Goal: Information Seeking & Learning: Learn about a topic

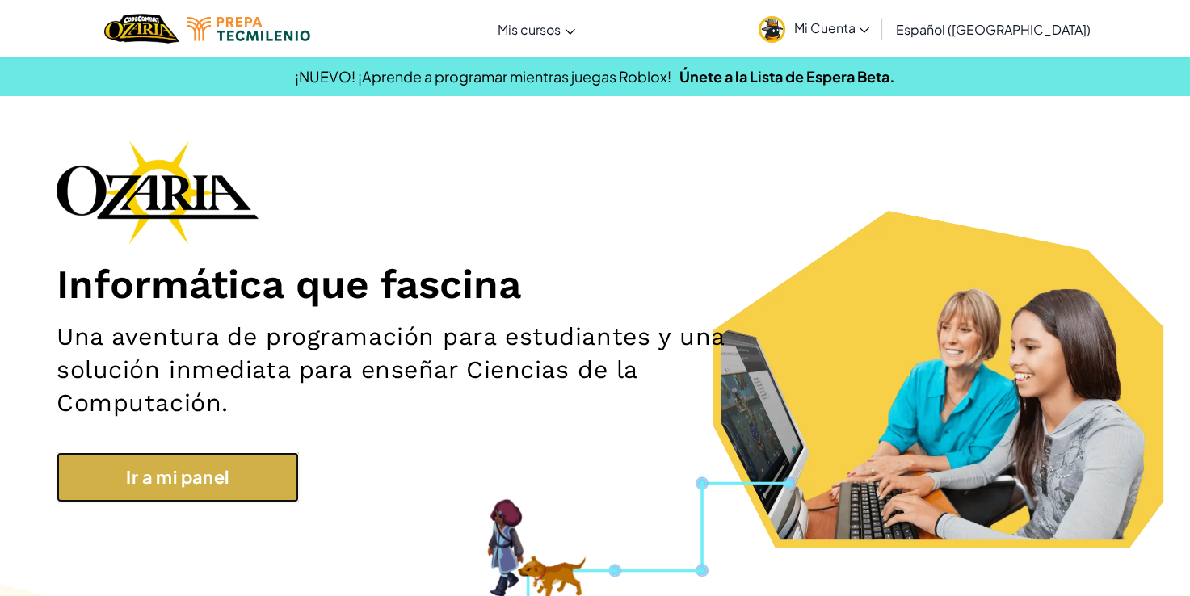
click at [208, 489] on link "Ir a mi panel" at bounding box center [178, 477] width 242 height 50
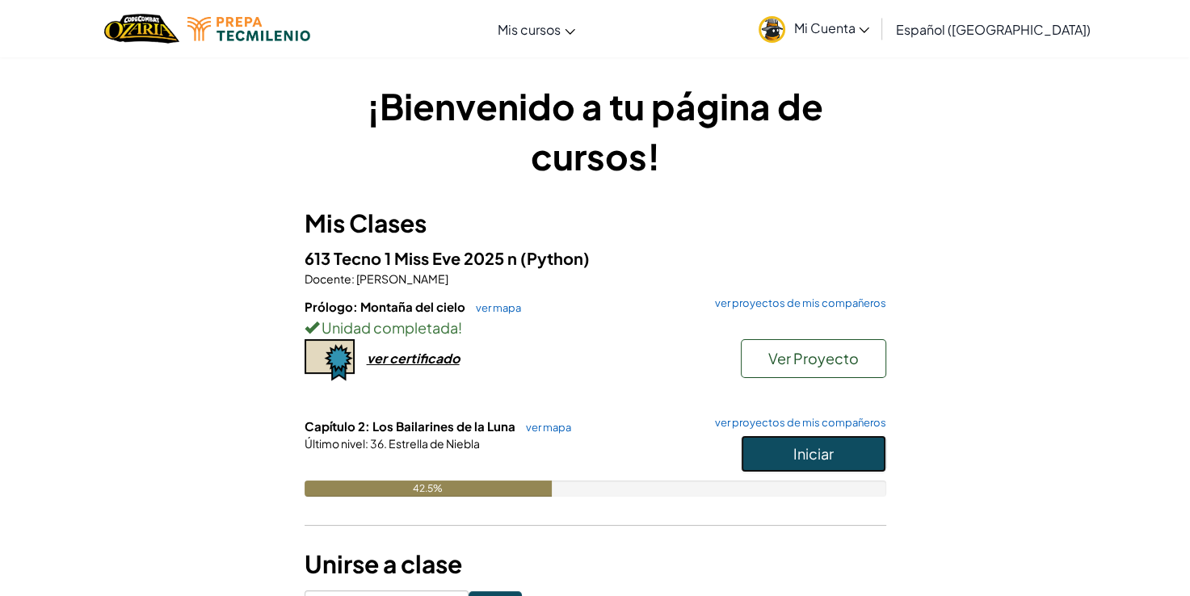
click at [785, 449] on button "Iniciar" at bounding box center [813, 453] width 145 height 37
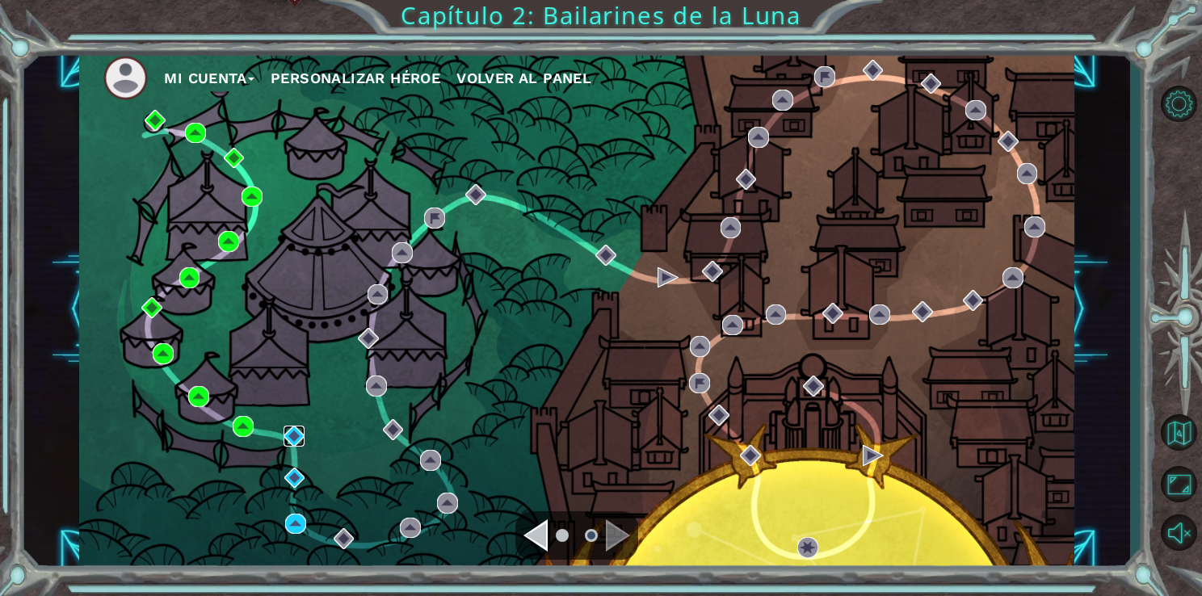
click at [295, 437] on img at bounding box center [294, 436] width 21 height 21
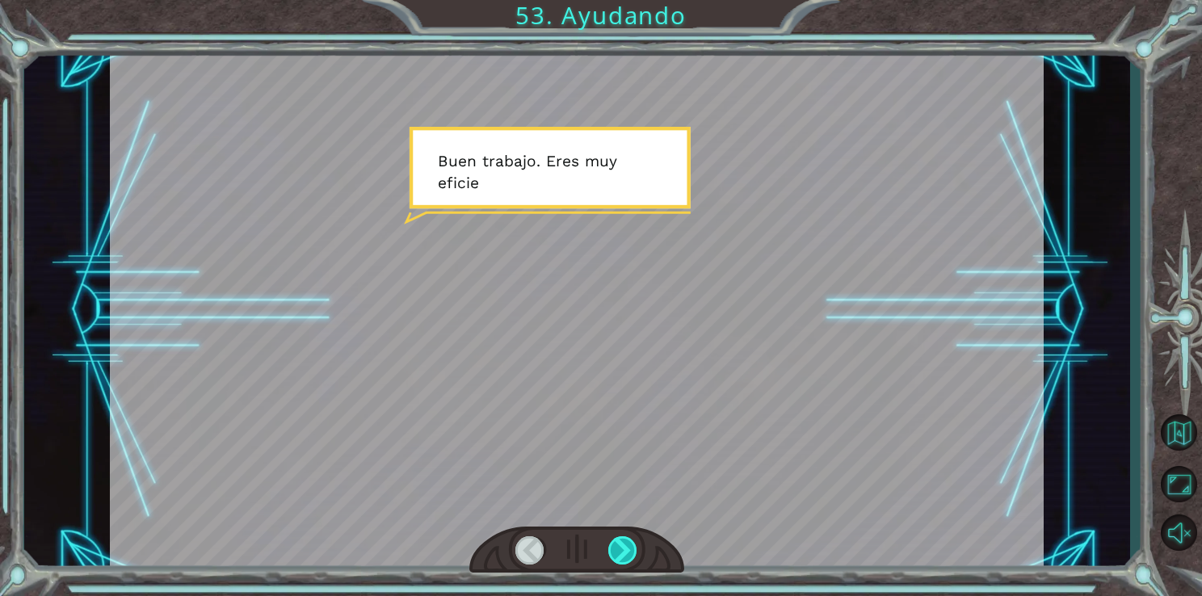
click at [613, 541] on div at bounding box center [623, 550] width 30 height 28
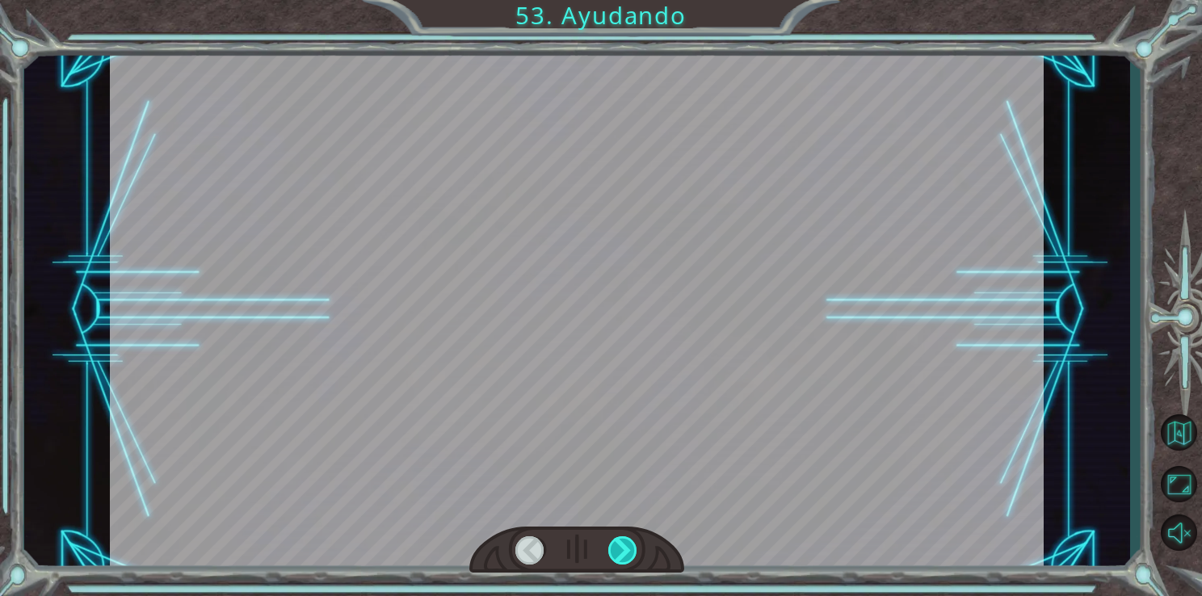
click at [613, 541] on div at bounding box center [623, 550] width 30 height 28
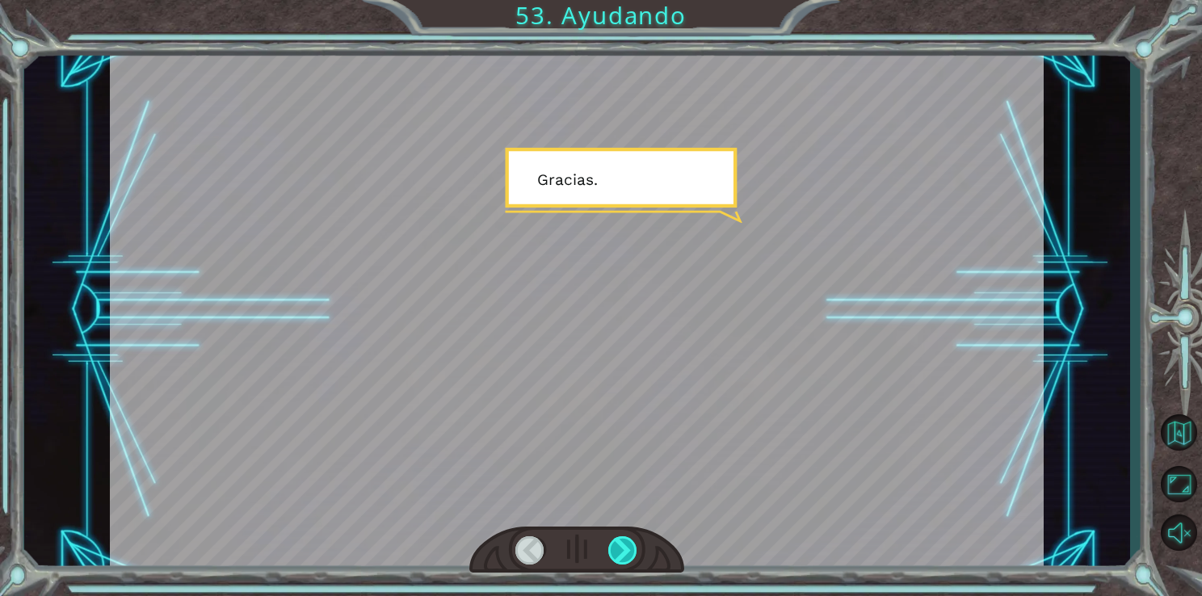
click at [613, 541] on div at bounding box center [623, 550] width 30 height 28
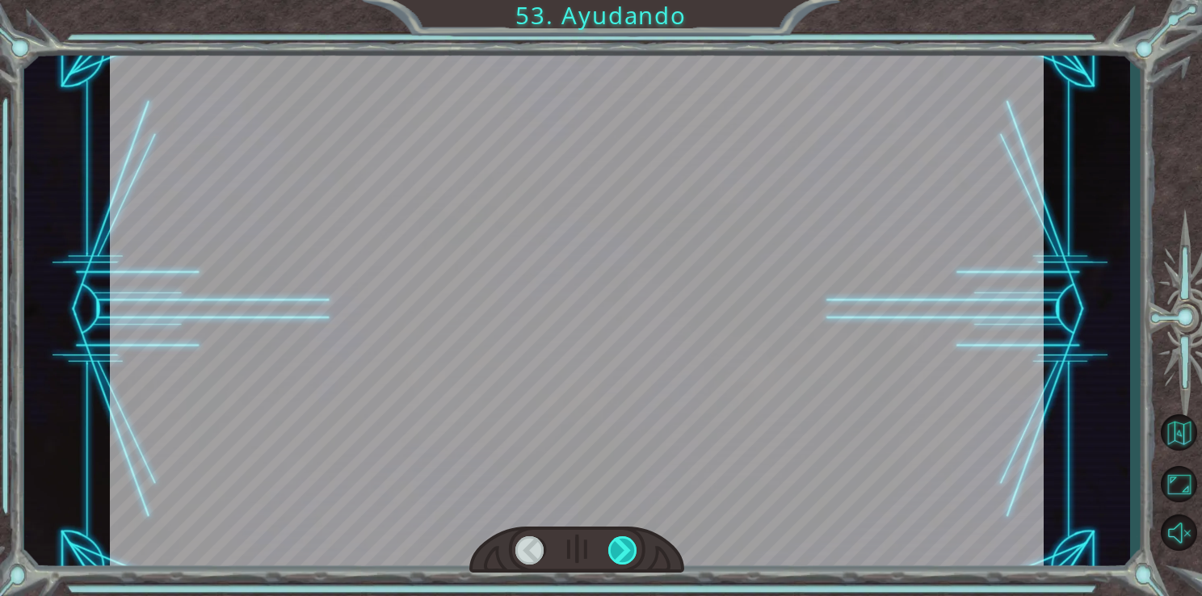
click at [613, 541] on div at bounding box center [623, 550] width 30 height 28
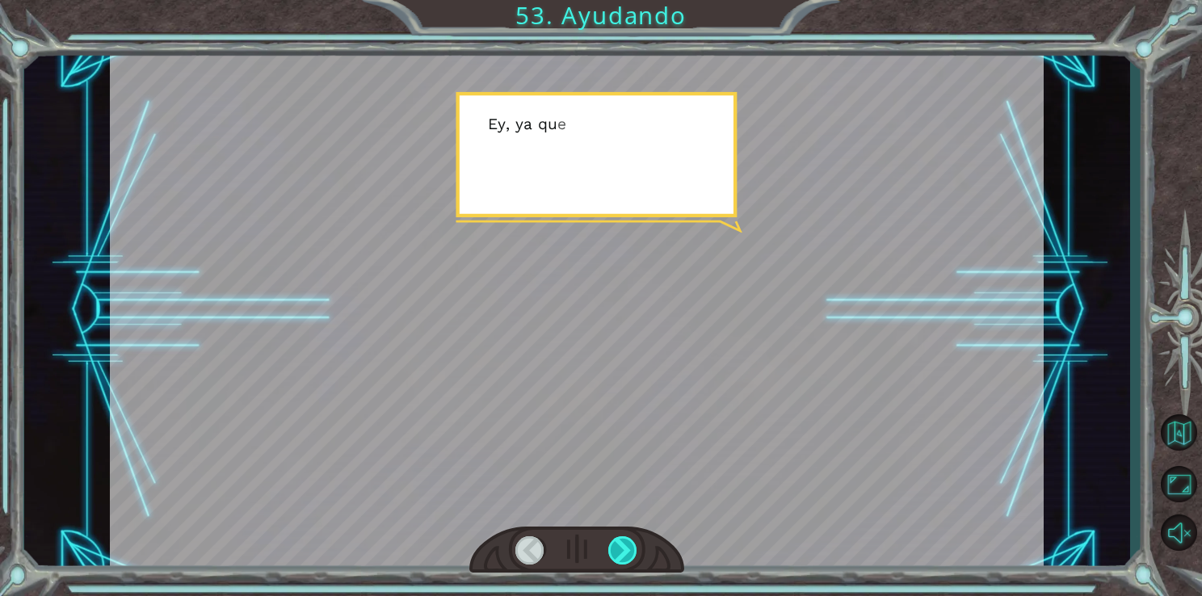
click at [613, 541] on div at bounding box center [623, 550] width 30 height 28
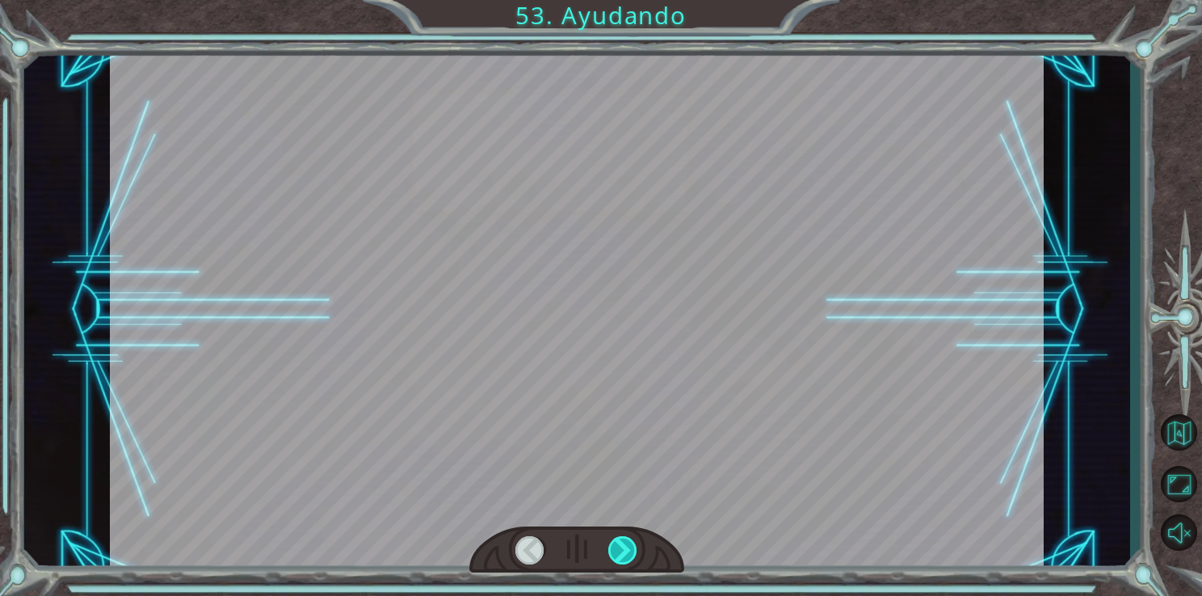
click at [613, 541] on div at bounding box center [623, 550] width 30 height 28
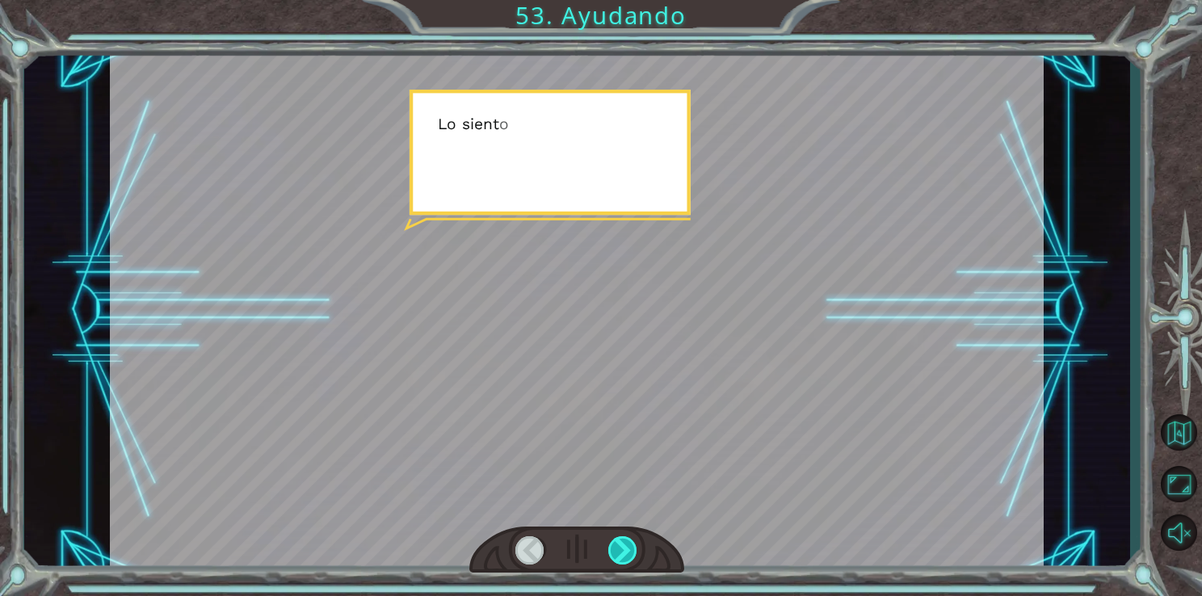
click at [613, 541] on div at bounding box center [623, 550] width 30 height 28
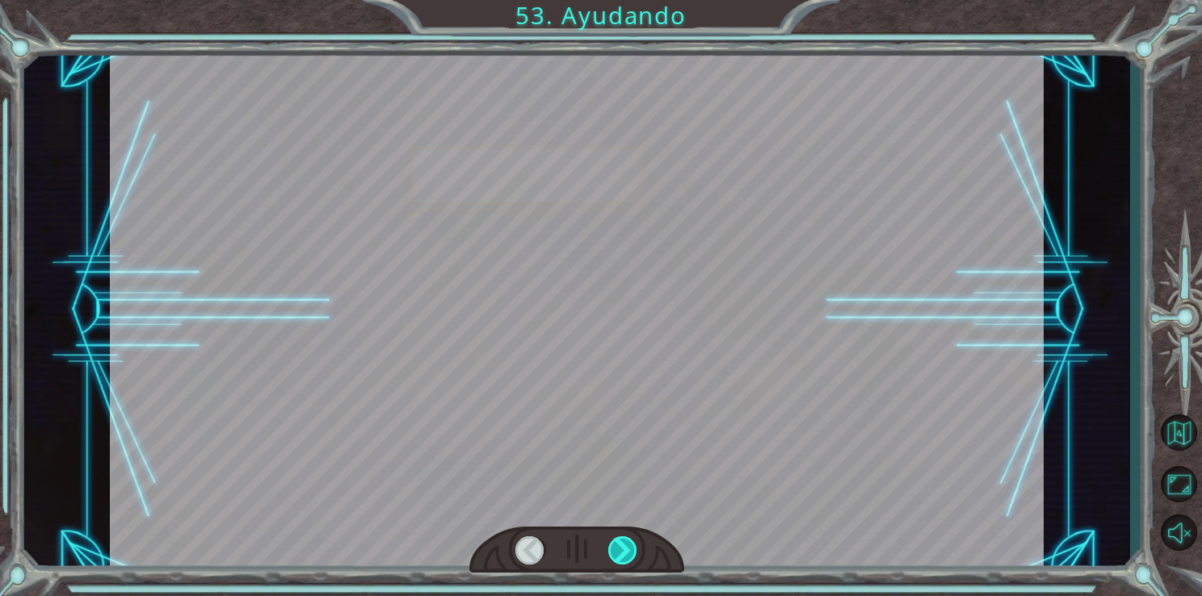
click at [613, 541] on div at bounding box center [623, 550] width 30 height 28
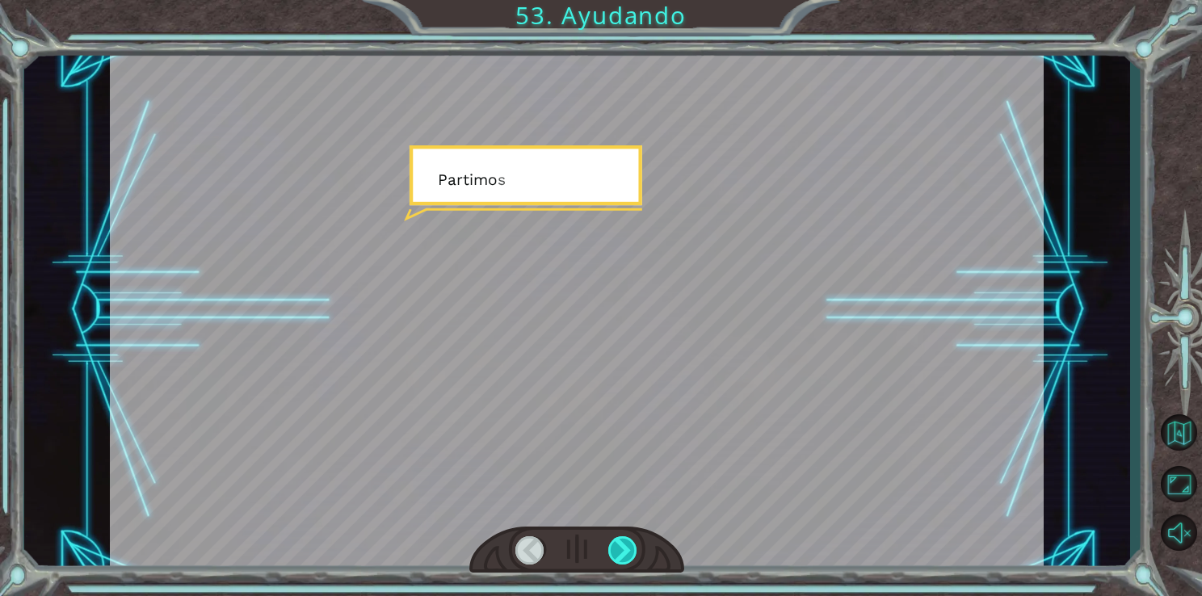
click at [613, 541] on div at bounding box center [623, 550] width 30 height 28
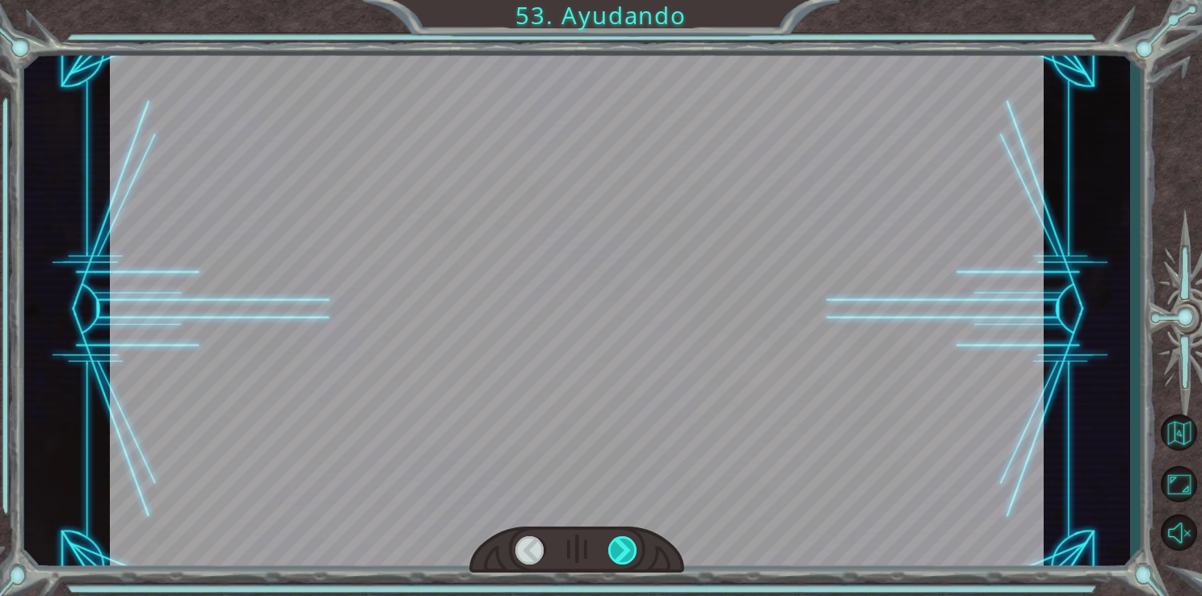
click at [613, 541] on div at bounding box center [623, 550] width 30 height 28
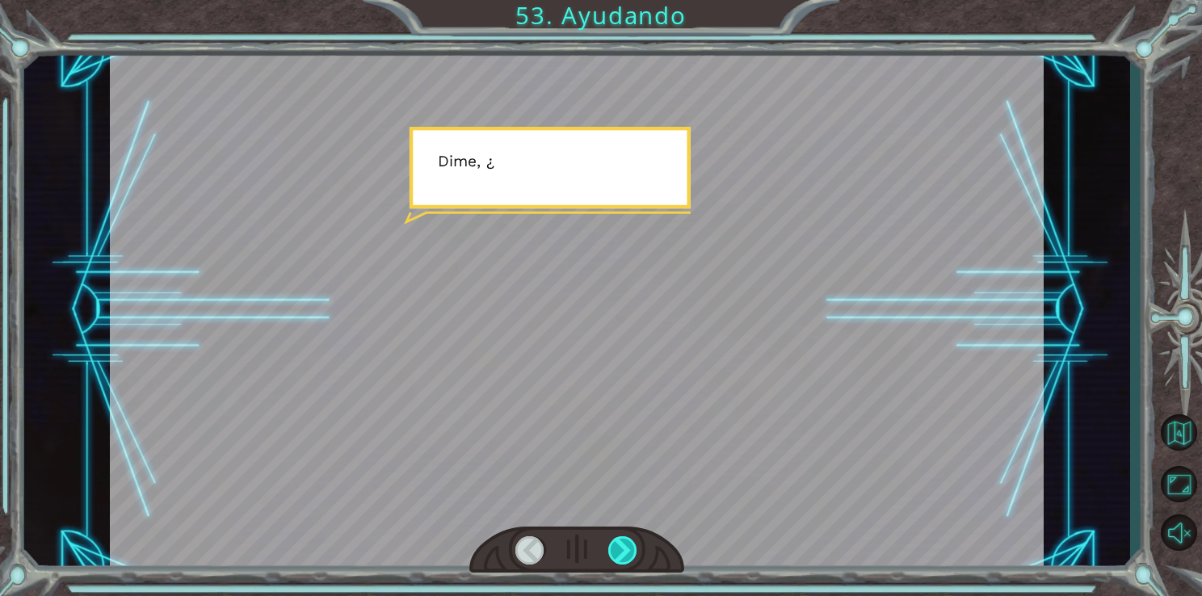
click at [613, 541] on div at bounding box center [623, 550] width 30 height 28
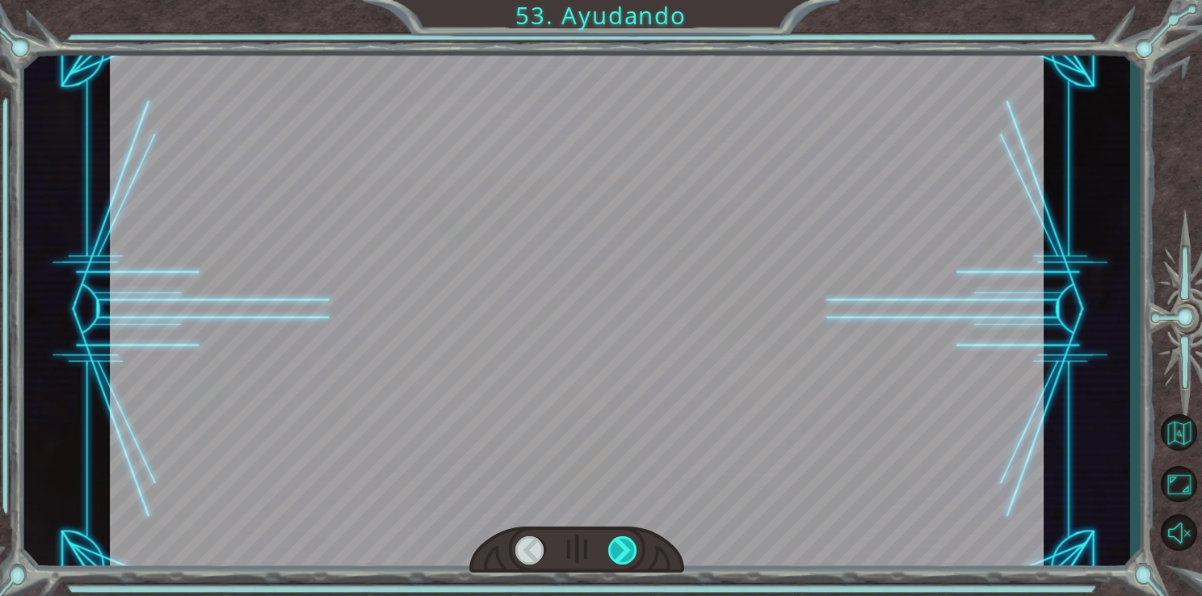
click at [613, 541] on div at bounding box center [623, 550] width 30 height 28
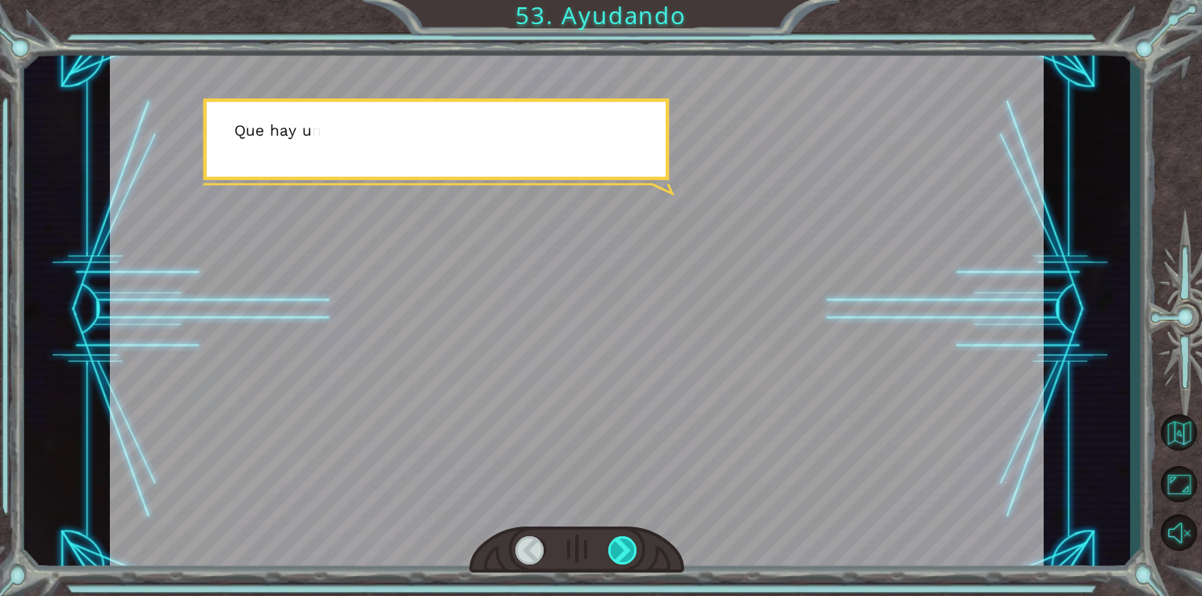
click at [613, 541] on div at bounding box center [623, 550] width 30 height 28
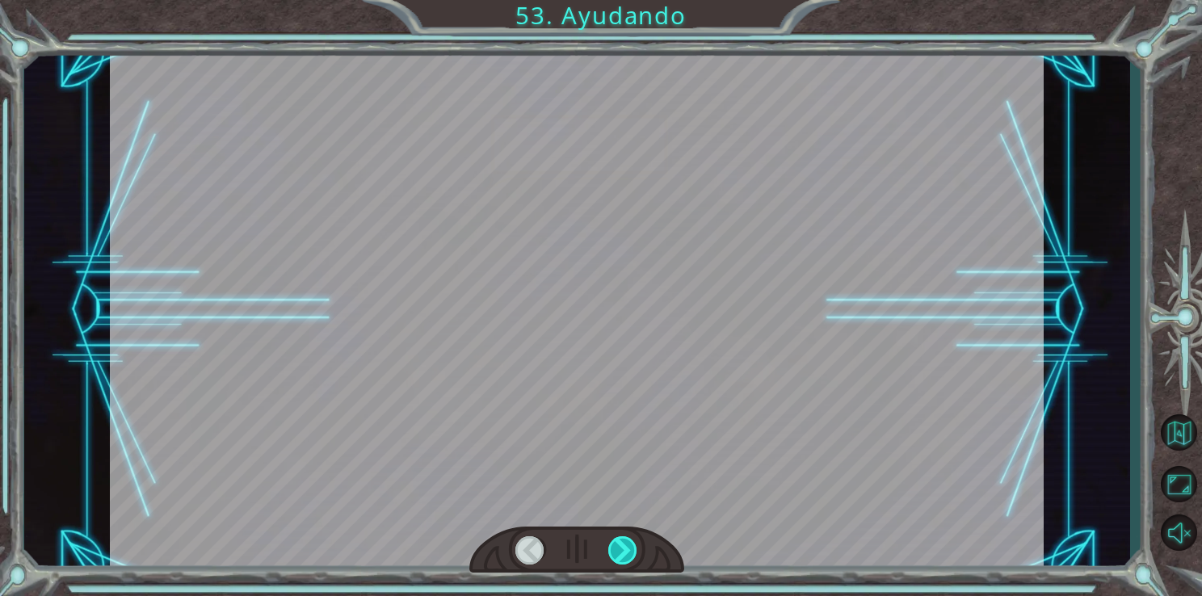
click at [613, 541] on div at bounding box center [623, 550] width 30 height 28
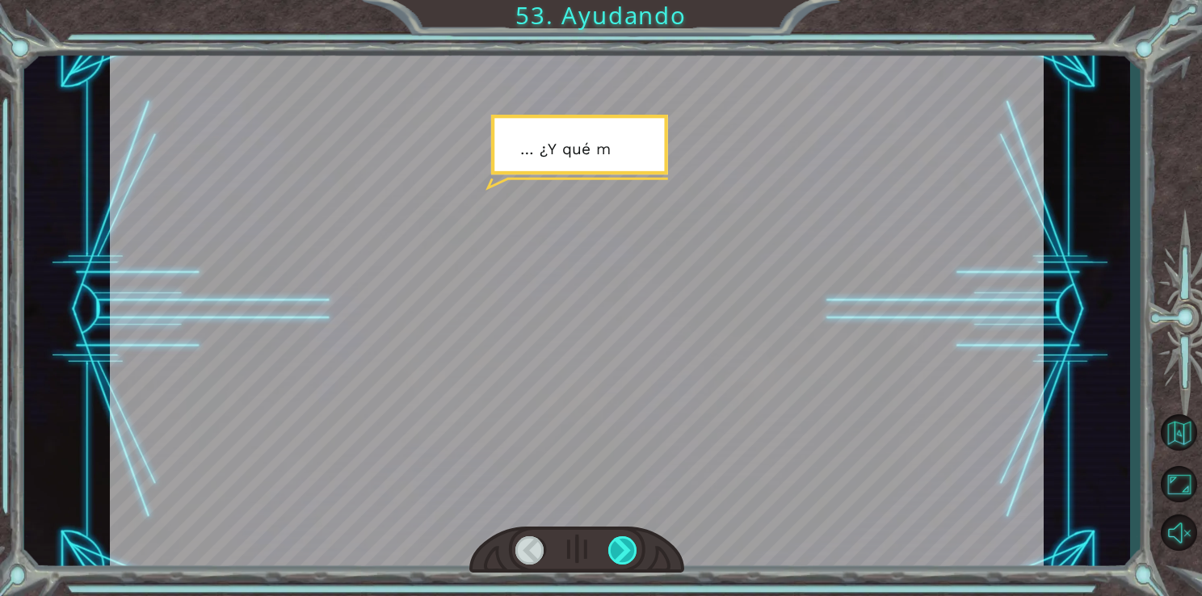
click at [613, 541] on div at bounding box center [623, 550] width 30 height 28
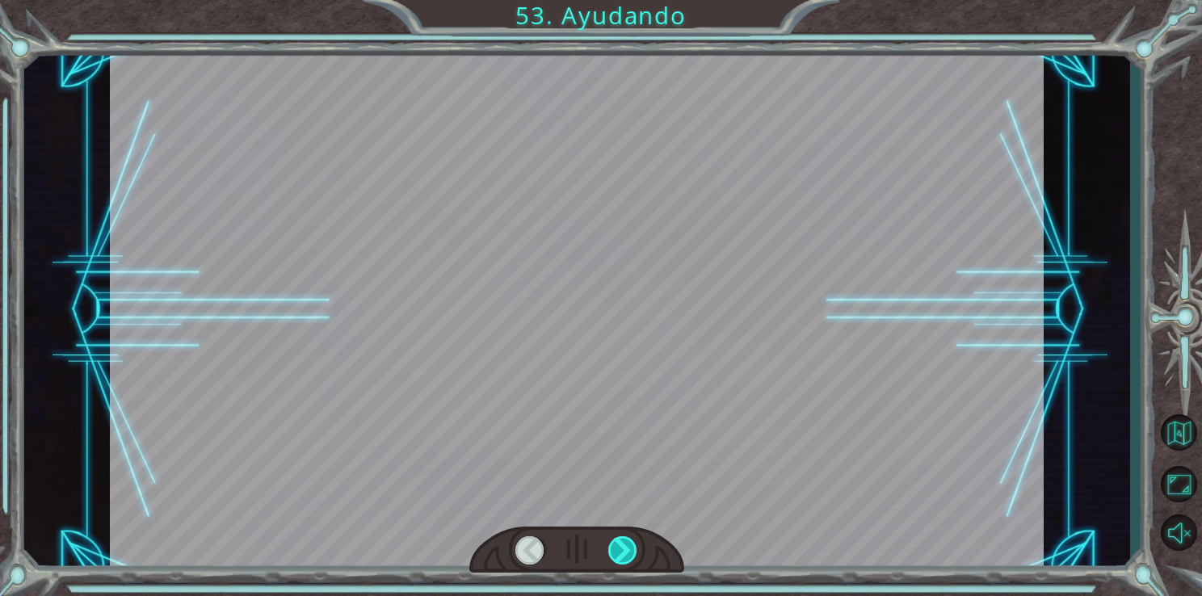
click at [613, 541] on div at bounding box center [623, 550] width 30 height 28
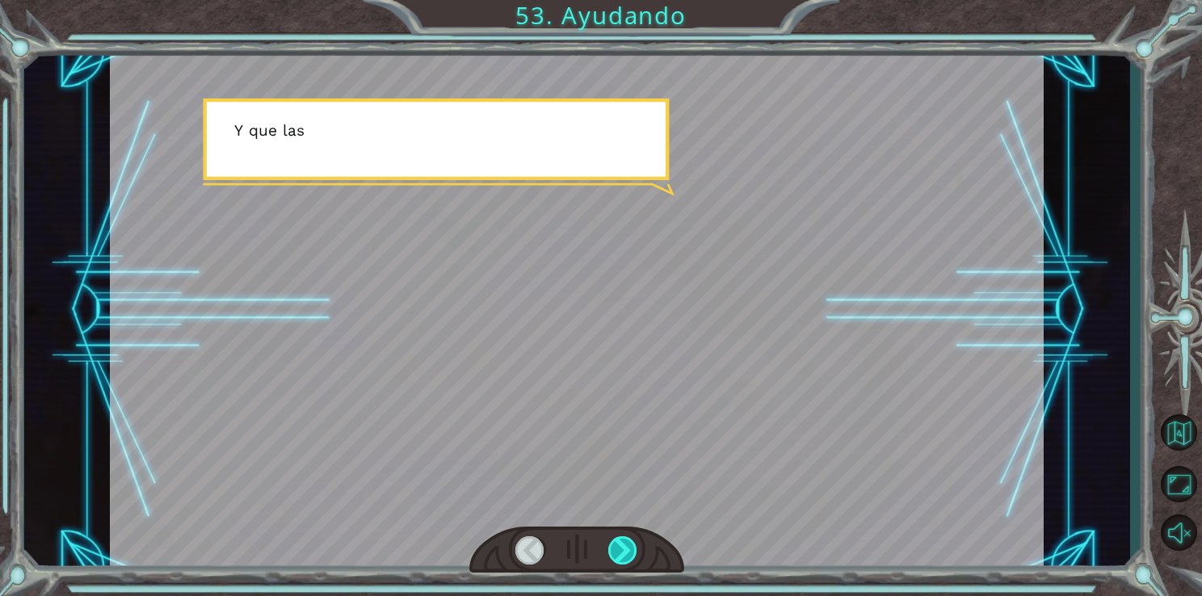
click at [613, 541] on div at bounding box center [623, 550] width 30 height 28
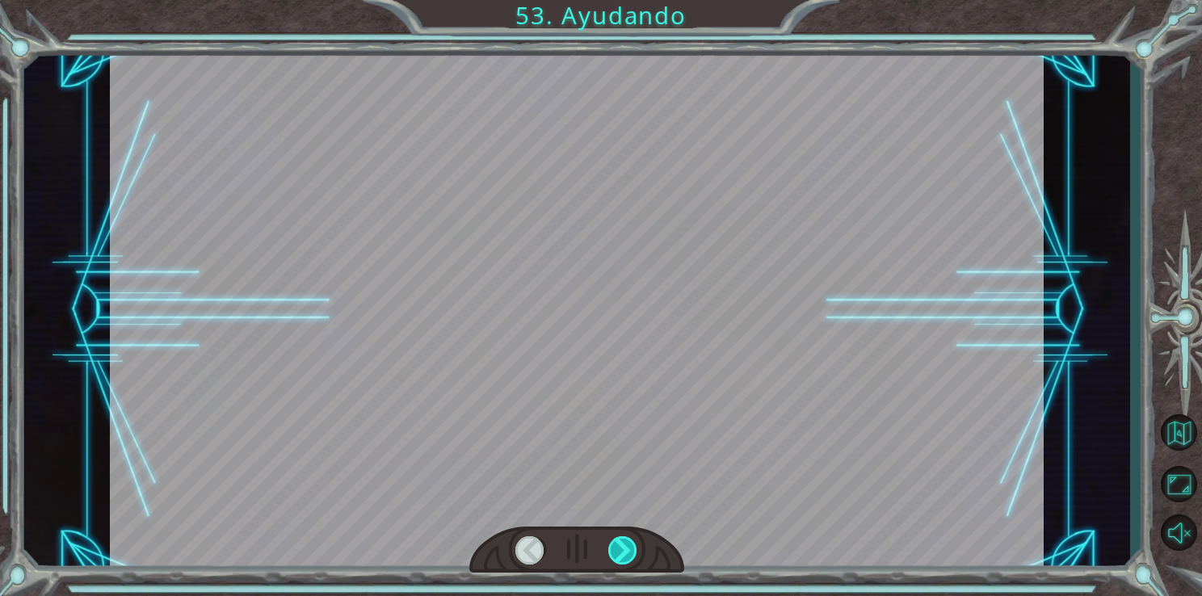
click at [613, 541] on div at bounding box center [623, 550] width 30 height 28
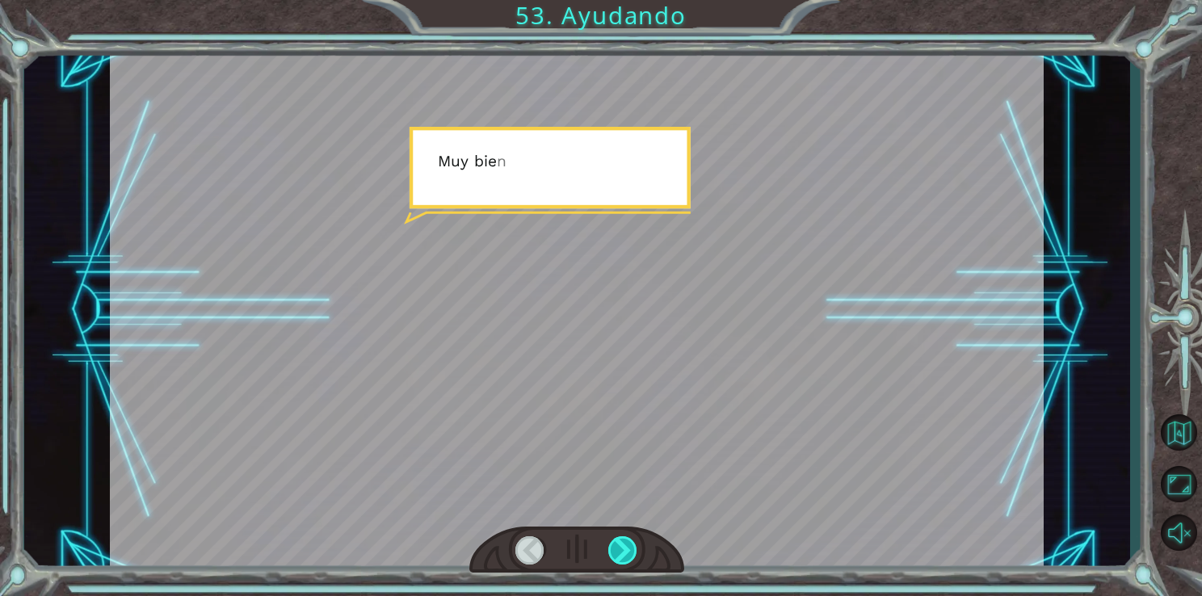
click at [613, 541] on div at bounding box center [623, 550] width 30 height 28
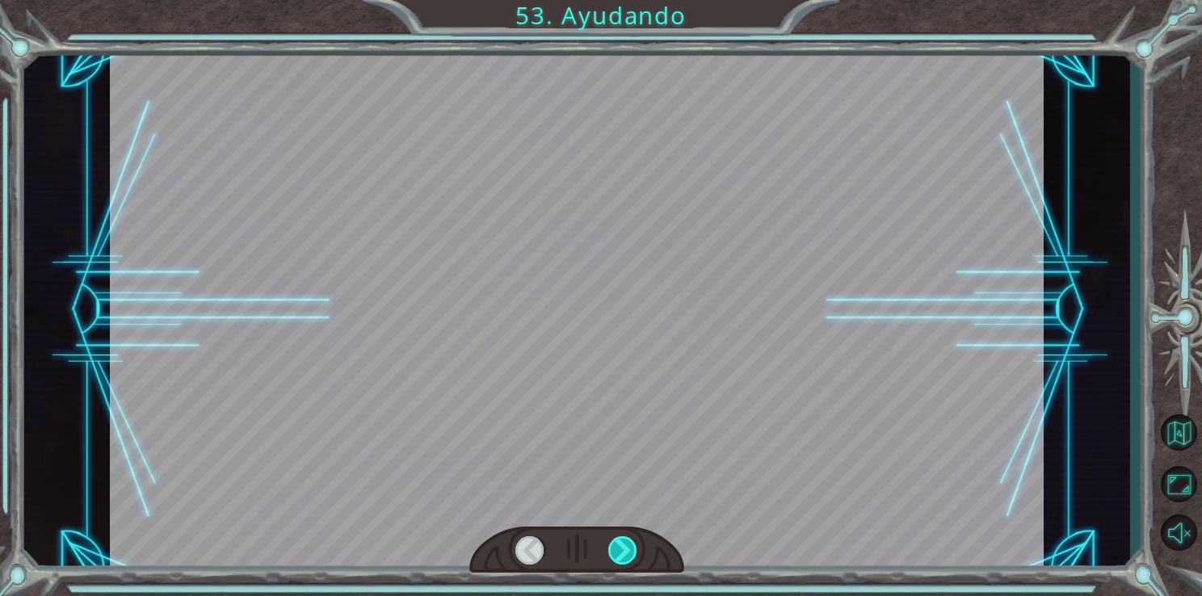
click at [613, 541] on div at bounding box center [623, 550] width 30 height 28
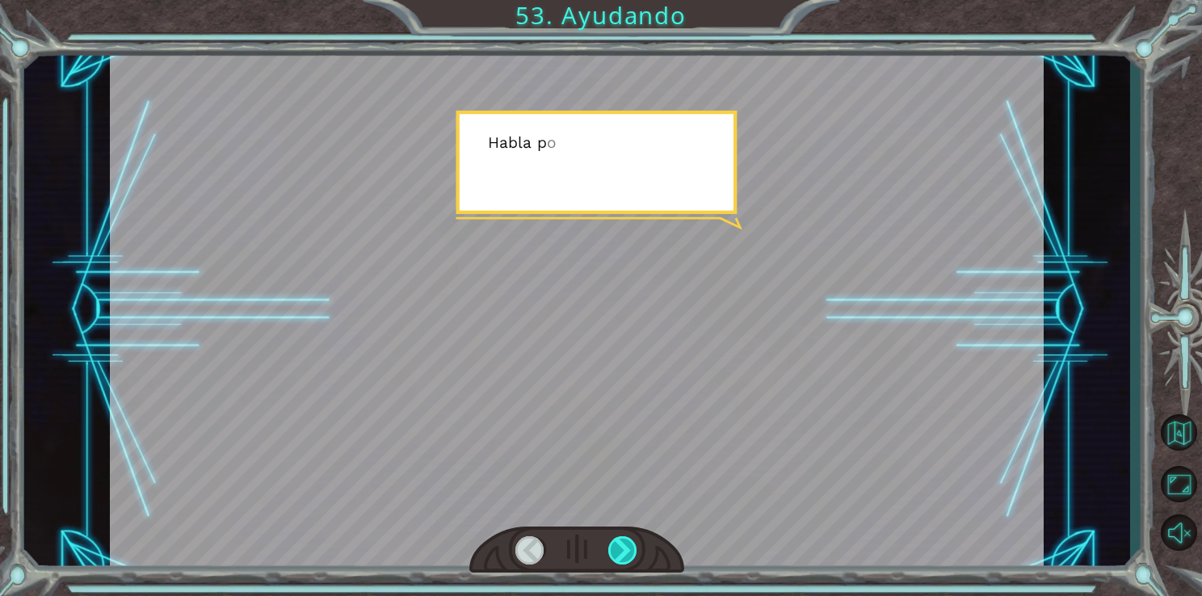
click at [613, 541] on div at bounding box center [623, 550] width 30 height 28
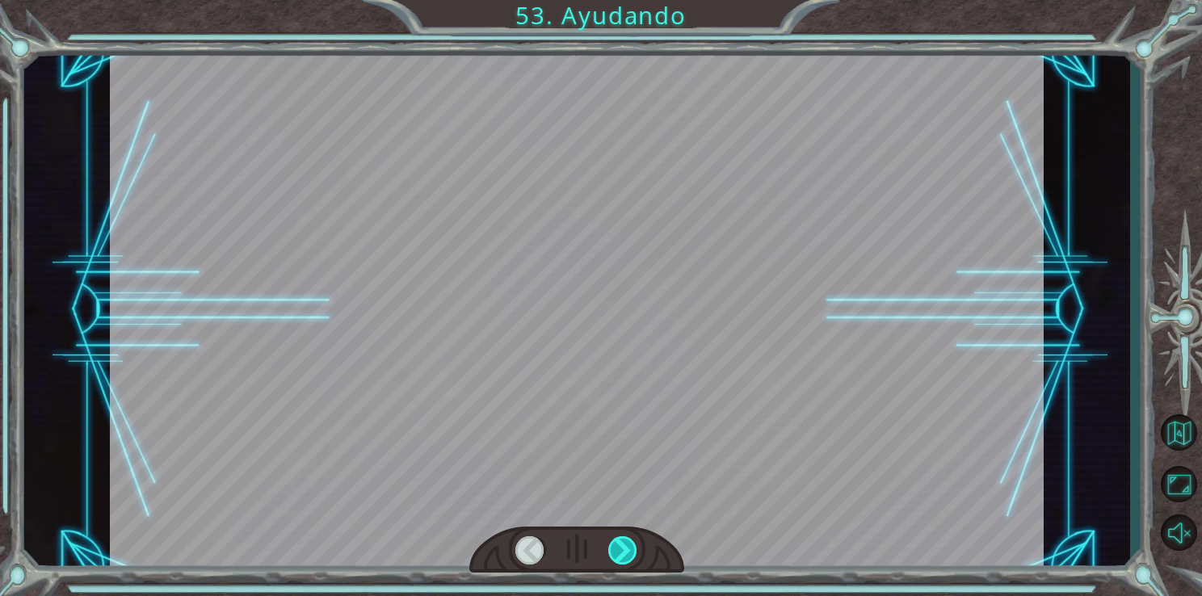
click at [613, 541] on div at bounding box center [623, 550] width 30 height 28
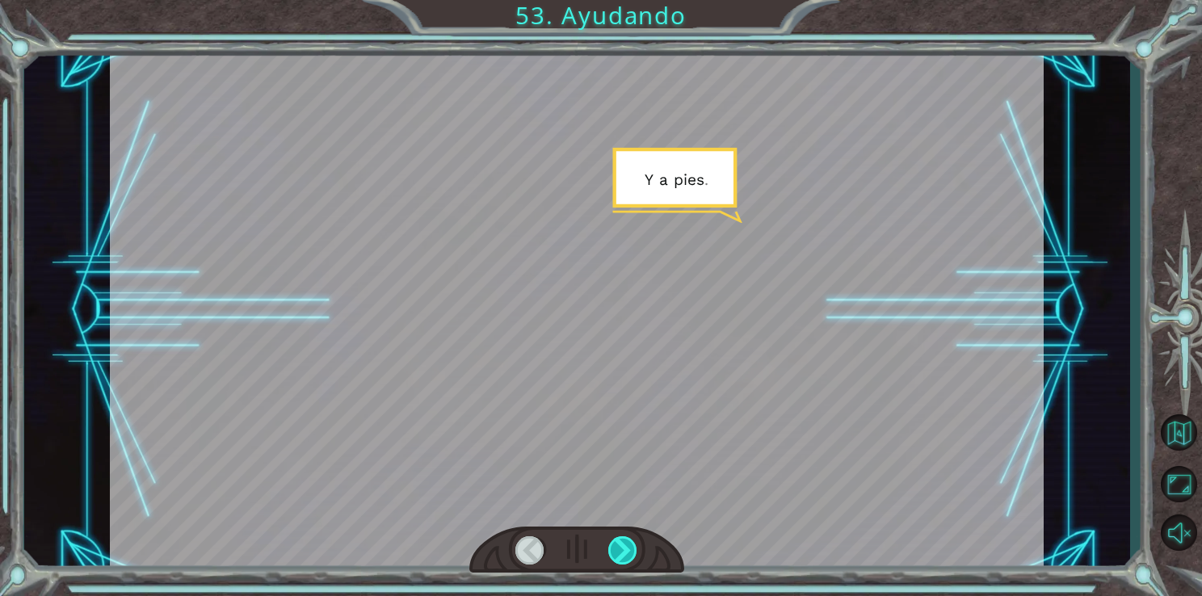
click at [613, 541] on div at bounding box center [623, 550] width 30 height 28
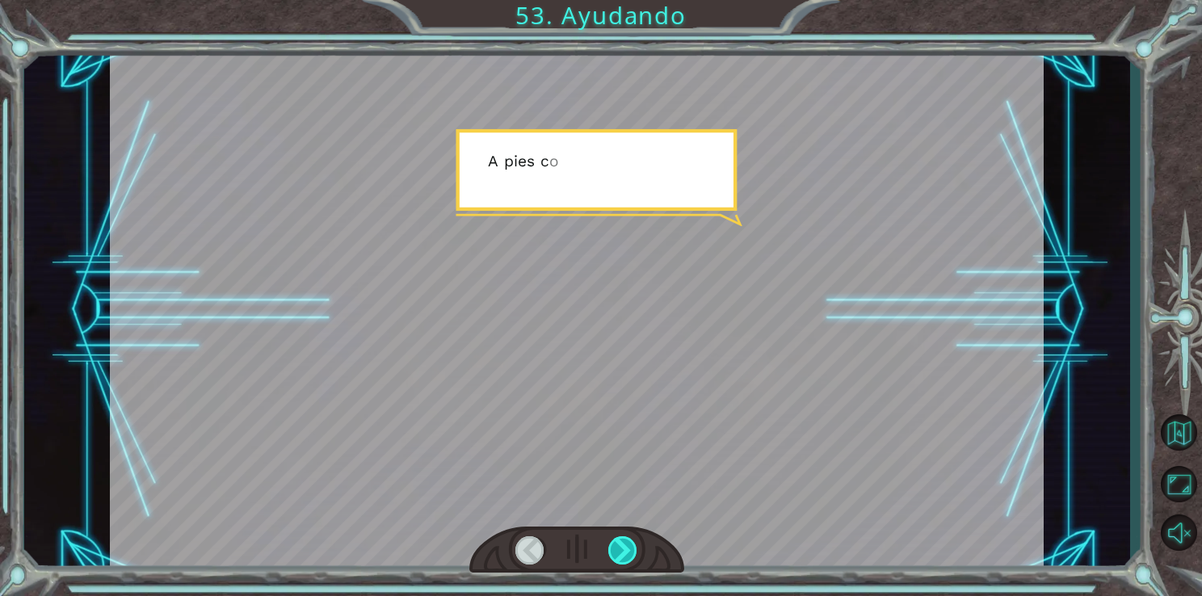
click at [613, 541] on div at bounding box center [623, 550] width 30 height 28
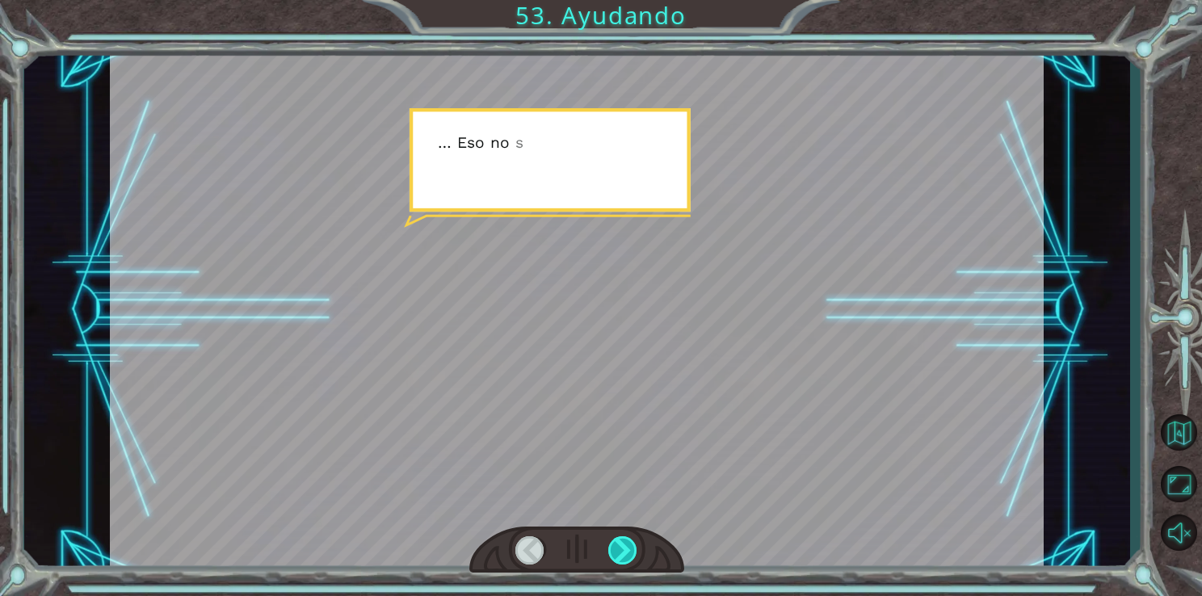
click at [613, 541] on div at bounding box center [623, 550] width 30 height 28
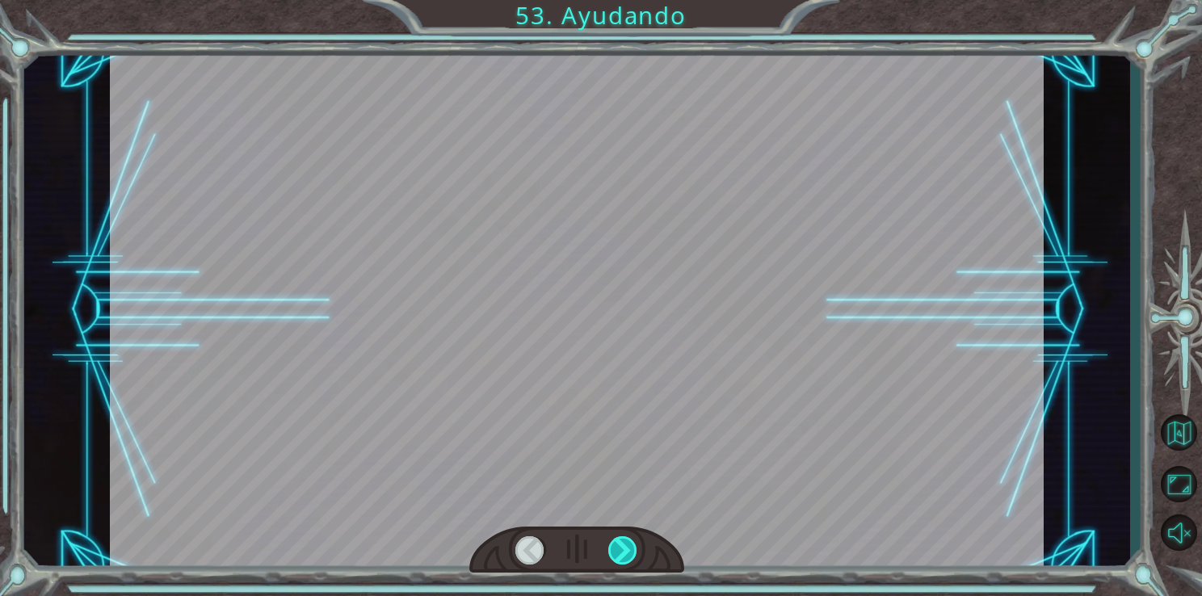
click at [613, 541] on div at bounding box center [623, 550] width 30 height 28
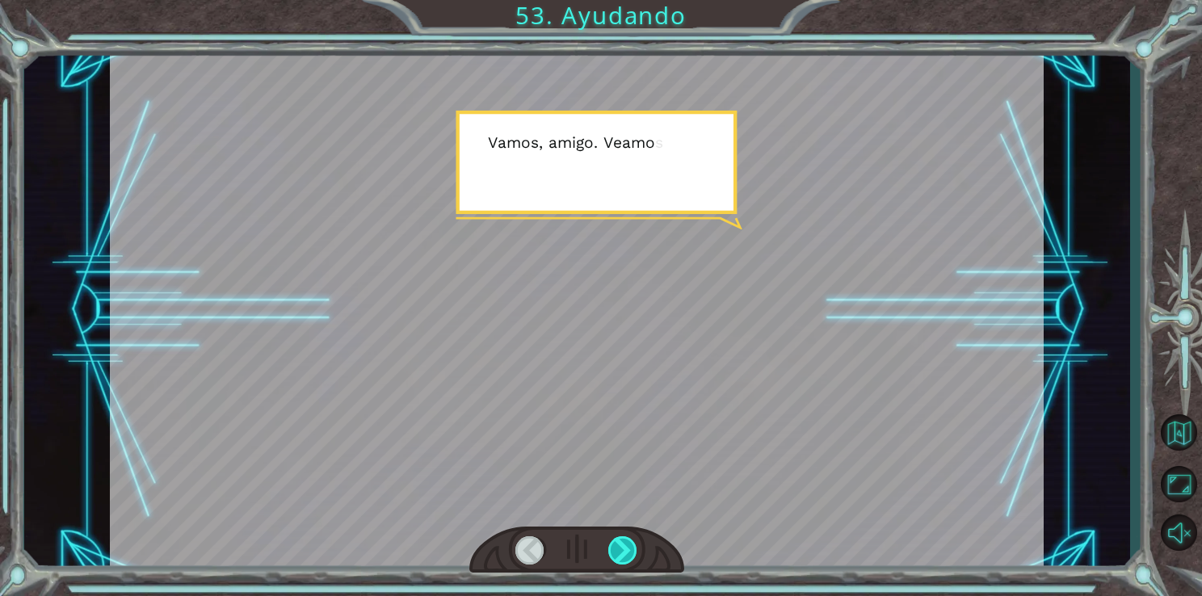
click at [613, 541] on div at bounding box center [623, 550] width 30 height 28
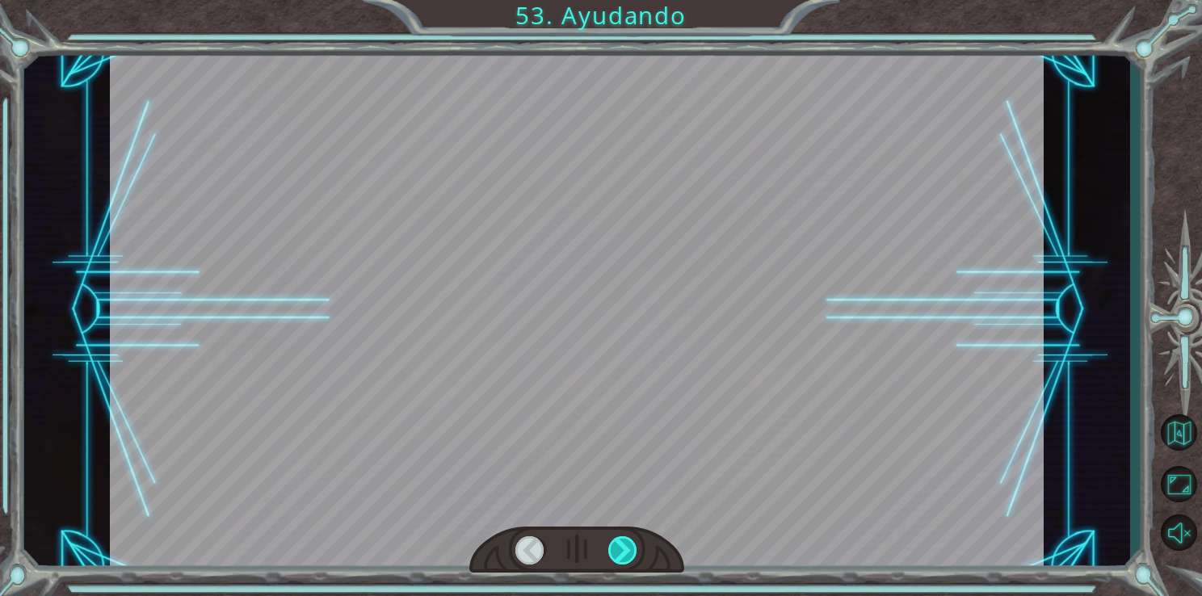
click at [613, 541] on div at bounding box center [623, 550] width 30 height 28
click at [613, 0] on div "Temporary Text B u e n t r a b a j o . E r e s m u y e f i c i e n t e . G r a …" at bounding box center [601, 0] width 1202 height 0
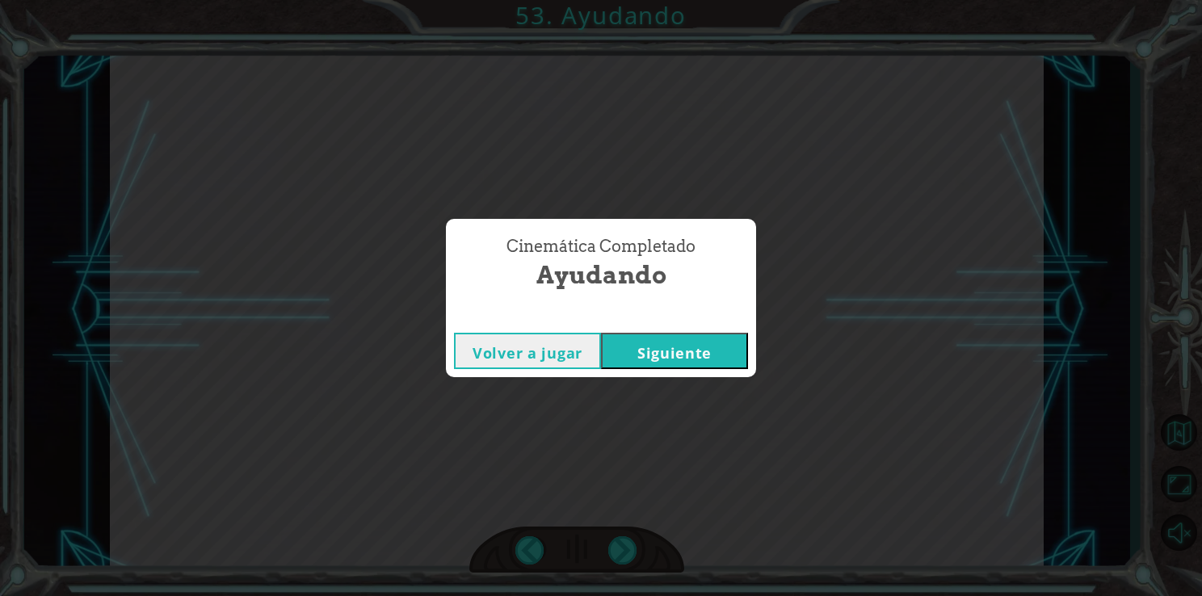
click at [637, 344] on button "Siguiente" at bounding box center [674, 351] width 147 height 36
